Goal: Transaction & Acquisition: Purchase product/service

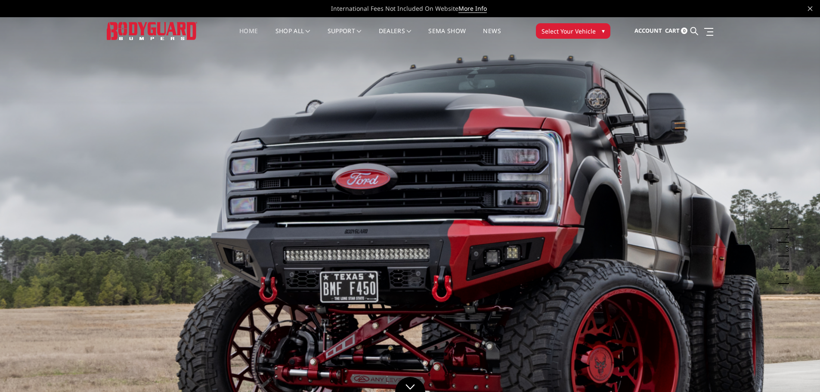
click at [583, 35] on span "Select Your Vehicle" at bounding box center [569, 31] width 54 height 9
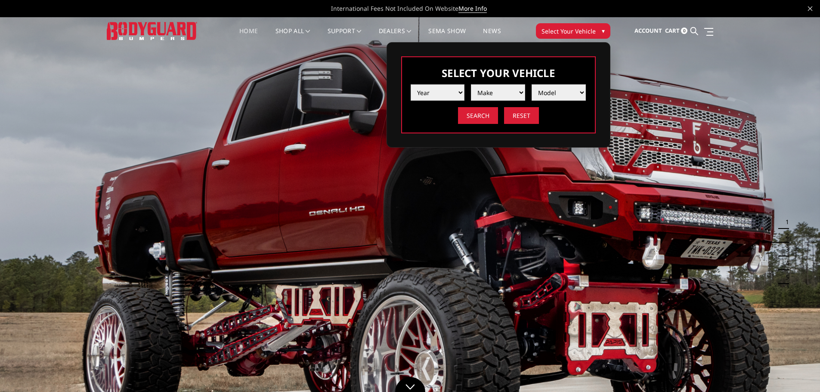
click at [442, 87] on select "Year [DATE] 2024 2023 2022 2021 2020 2019 2018 2017 2016 2015 2014 2013 2012 20…" at bounding box center [438, 92] width 54 height 16
select select "yr_2024"
click at [411, 84] on select "Year [DATE] 2024 2023 2022 2021 2020 2019 2018 2017 2016 2015 2014 2013 2012 20…" at bounding box center [438, 92] width 54 height 16
click at [508, 90] on select "Make Chevrolet Ford GMC Ram Toyota" at bounding box center [498, 92] width 54 height 16
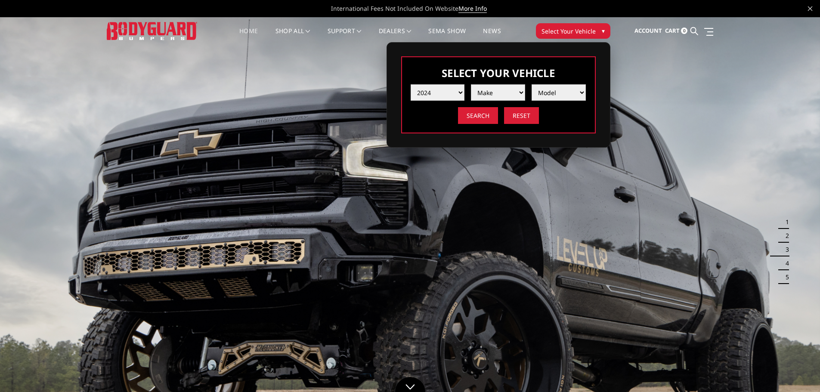
select select "mk_gmc"
click at [471, 84] on select "Make Chevrolet Ford GMC Ram Toyota" at bounding box center [498, 92] width 54 height 16
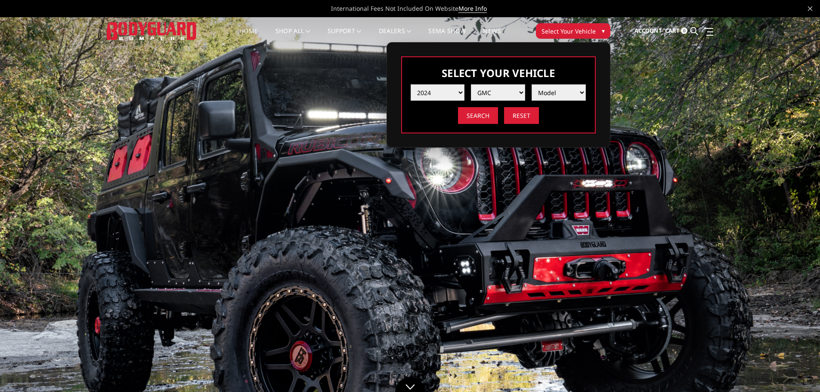
click at [553, 91] on select "Model Sierra 1500 Sierra 2500 / 3500" at bounding box center [559, 92] width 54 height 16
select select "md_sierra-2500-3500"
click at [532, 84] on select "Model Sierra 1500 Sierra 2500 / 3500" at bounding box center [559, 92] width 54 height 16
click at [478, 118] on input "Search" at bounding box center [478, 115] width 40 height 17
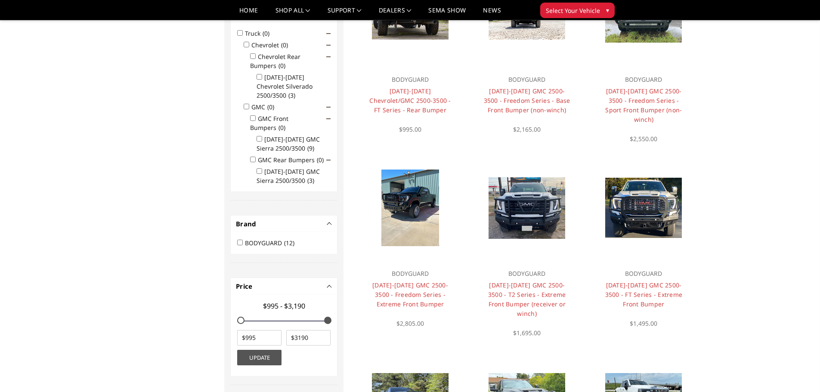
scroll to position [155, 0]
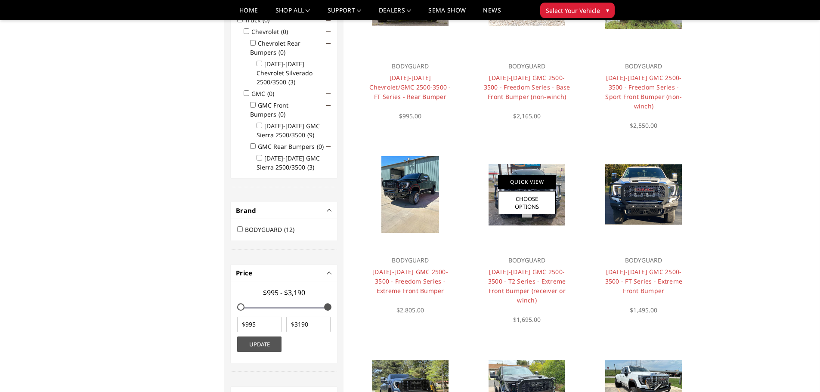
click at [552, 182] on div "Quick View Choose Options" at bounding box center [527, 195] width 58 height 40
click at [539, 217] on div at bounding box center [527, 195] width 104 height 104
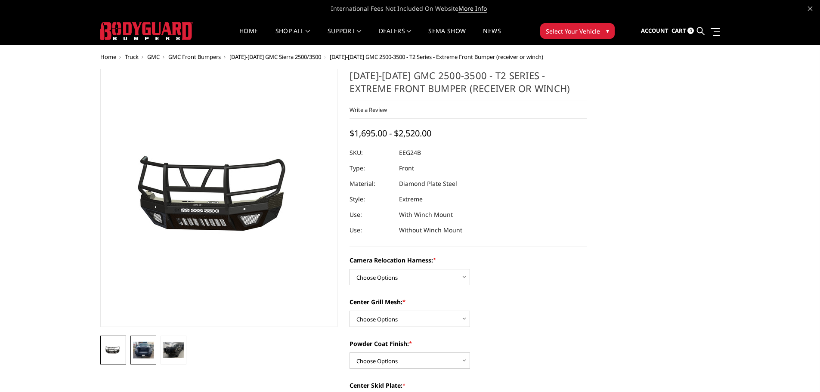
click at [148, 348] on img at bounding box center [143, 350] width 21 height 17
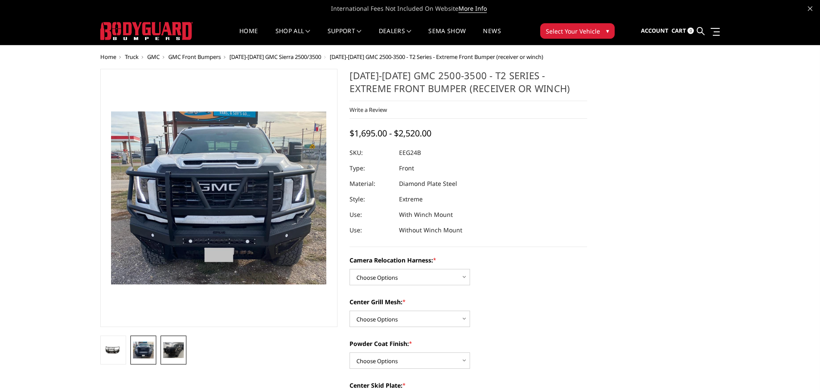
click at [169, 354] on img at bounding box center [173, 350] width 21 height 16
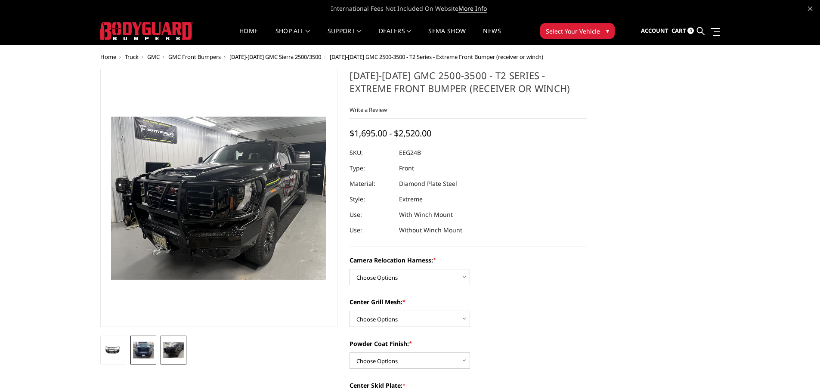
click at [151, 351] on img at bounding box center [143, 350] width 21 height 17
